Goal: Check status: Check status

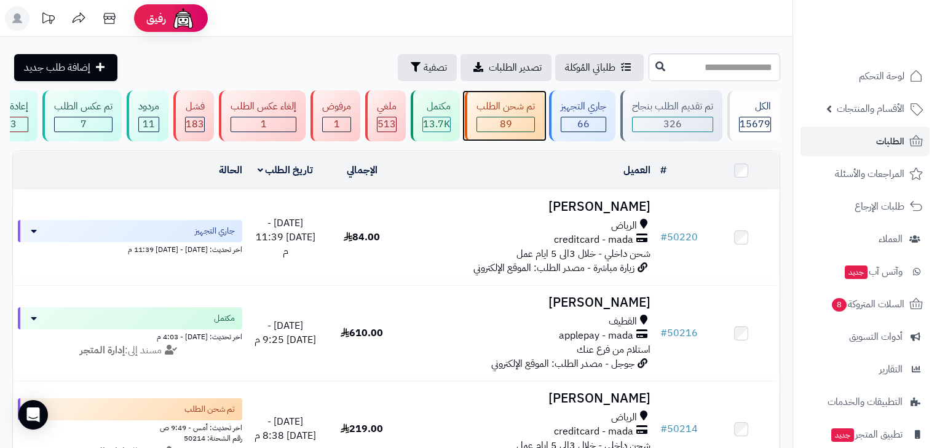
click at [529, 120] on div "89" at bounding box center [505, 124] width 57 height 14
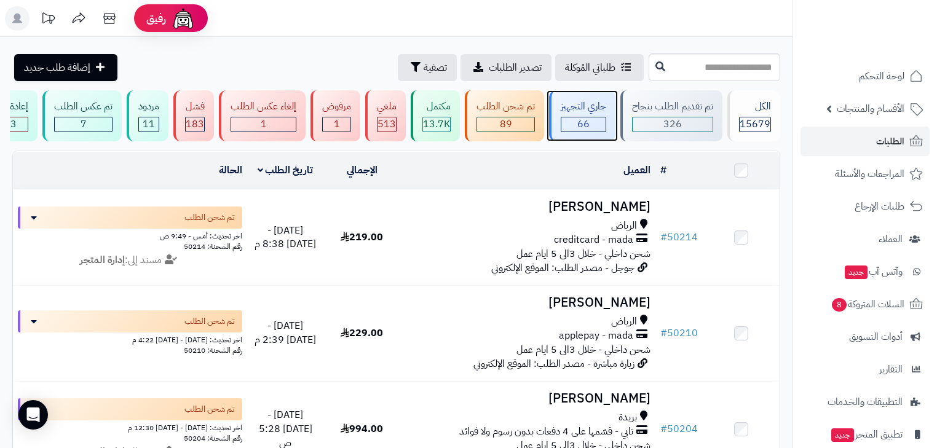
click at [577, 124] on div "66" at bounding box center [584, 124] width 44 height 14
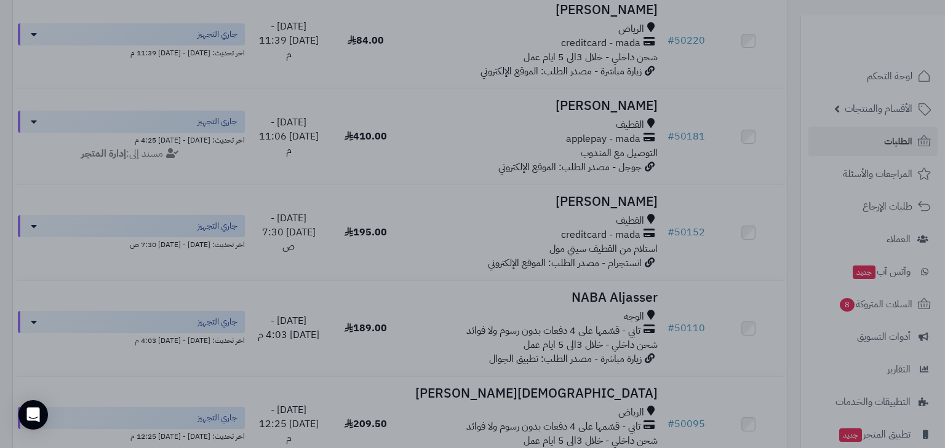
drag, startPoint x: 670, startPoint y: 198, endPoint x: 672, endPoint y: 210, distance: 12.4
click at [672, 210] on div at bounding box center [472, 224] width 945 height 448
